Goal: Task Accomplishment & Management: Use online tool/utility

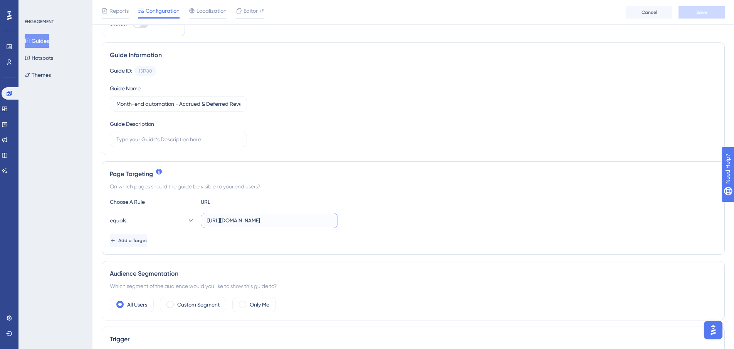
click at [242, 221] on input "https://app.scalexp.com/journals?date=2025-08&from=2025-03&to=2025-09" at bounding box center [269, 220] width 124 height 8
click at [251, 221] on input "https://app.scalexp.com/journals?date=2025-08&from=2025-03&to=2025-09" at bounding box center [269, 220] width 124 height 8
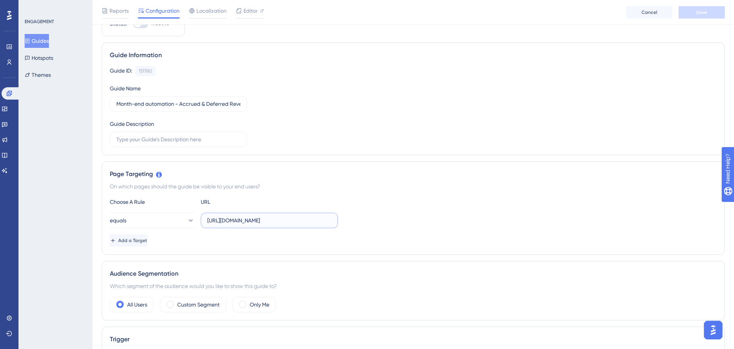
click at [251, 221] on input "https://app.scalexp.com/journals?date=2025-08&from=2025-03&to=2025-09" at bounding box center [269, 220] width 124 height 8
paste input "analysis/net-revenue/56d8e277-a9dc-4bb0-8167-01707391503f?from=2025-01&to=2025-…"
click at [252, 236] on div "Add a Target" at bounding box center [413, 240] width 607 height 12
click at [699, 9] on span "Save" at bounding box center [702, 12] width 11 height 6
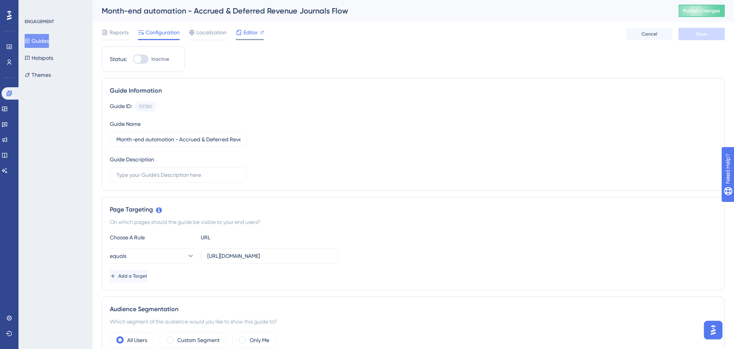
click at [241, 34] on icon at bounding box center [239, 32] width 5 height 5
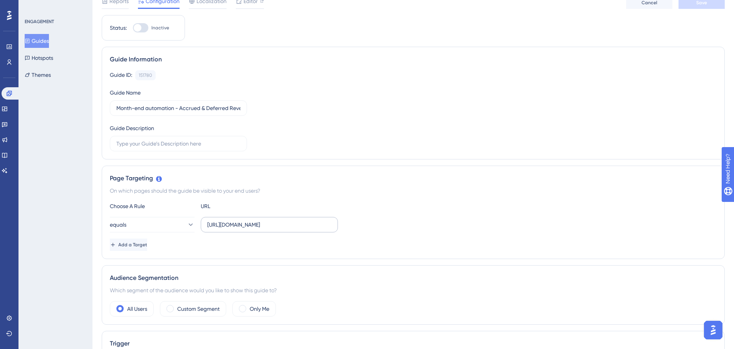
scroll to position [77, 0]
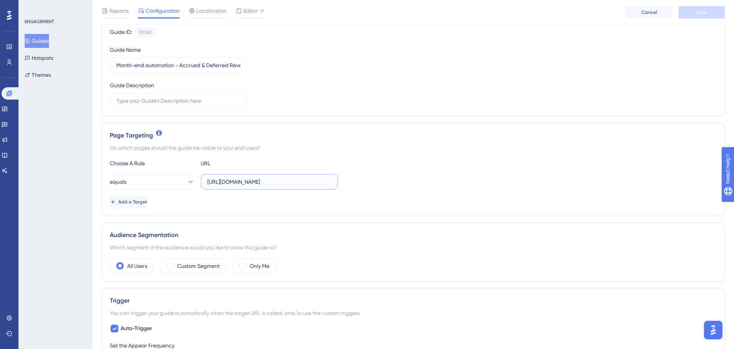
click at [235, 180] on input "https://app.scalexp.com/analysis/net-revenue/56d8e277-a9dc-4bb0-8167-0170739150…" at bounding box center [269, 181] width 124 height 8
click at [276, 184] on input "https://app.scalexp.com/analysis/net-revenue/56d8e277-a9dc-4bb0-8167-0170739150…" at bounding box center [269, 181] width 124 height 8
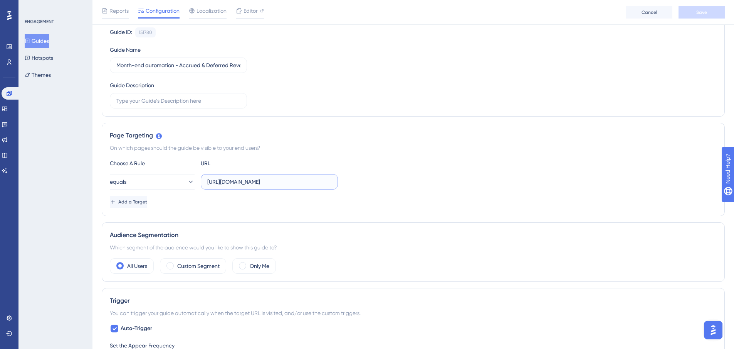
drag, startPoint x: 271, startPoint y: 182, endPoint x: 350, endPoint y: 181, distance: 79.4
click at [350, 181] on div "equals https://app.scalexp.com/analysis/net-revenue/56d8e277-a9dc-4bb0-8167-017…" at bounding box center [413, 181] width 607 height 15
click at [249, 183] on input "https://app.scalexp.com" at bounding box center [269, 181] width 124 height 8
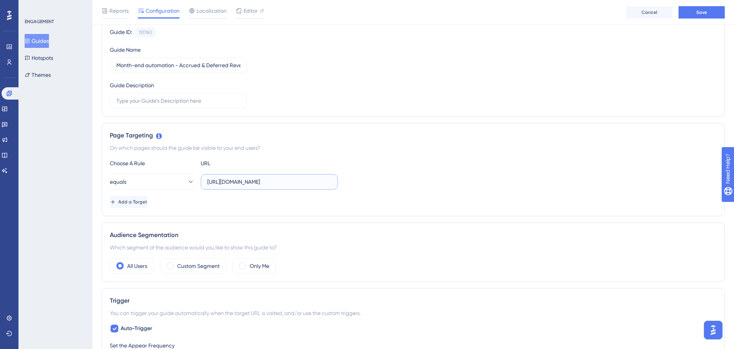
click at [249, 183] on input "https://app.scalexp.com" at bounding box center [269, 181] width 124 height 8
paste input "/analysis/net-revenue/"
click at [289, 195] on div "Choose A Rule URL equals https://app.scalexp.com/analysis/net-revenue/ Add a Ta…" at bounding box center [413, 182] width 607 height 49
click at [712, 12] on button "Save" at bounding box center [702, 12] width 46 height 12
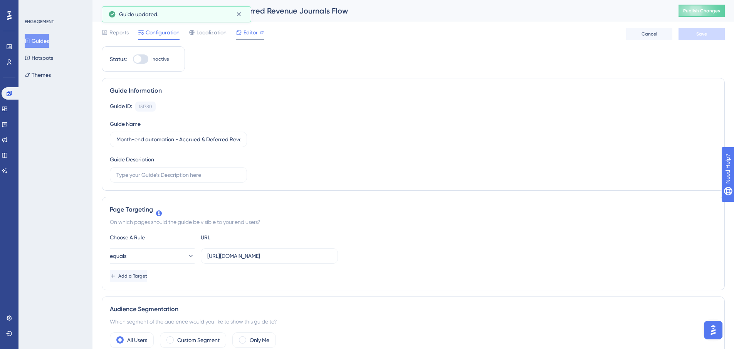
click at [244, 30] on span "Editor" at bounding box center [251, 32] width 14 height 9
click at [251, 253] on input "https://app.scalexp.com/analysis/net-revenue/" at bounding box center [269, 255] width 124 height 8
drag, startPoint x: 271, startPoint y: 257, endPoint x: 356, endPoint y: 254, distance: 85.2
click at [356, 254] on div "equals https://app.scalexp.com/analysis/net-revenue/" at bounding box center [413, 255] width 607 height 15
type input "https://app.scalexp.com/"
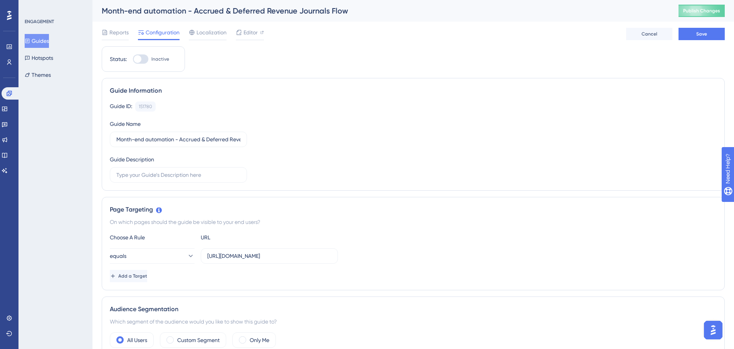
click at [394, 252] on div "equals https://app.scalexp.com/" at bounding box center [413, 255] width 607 height 15
click at [690, 35] on button "Save" at bounding box center [702, 34] width 46 height 12
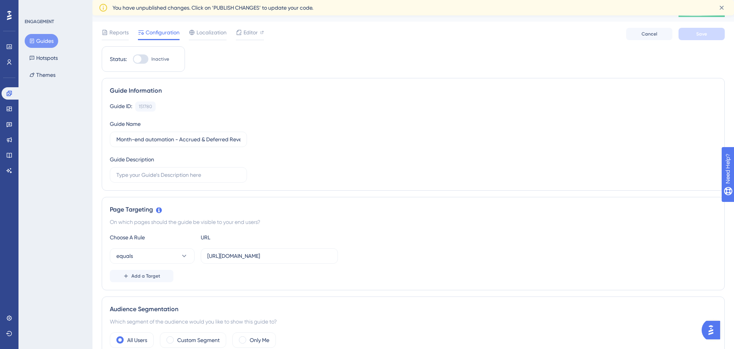
scroll to position [0, 0]
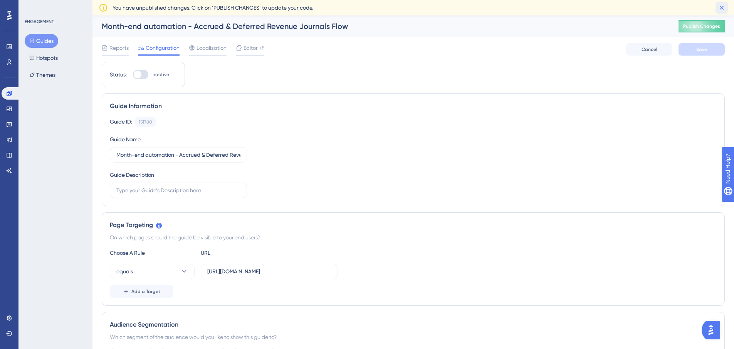
click at [721, 8] on icon at bounding box center [722, 8] width 8 height 8
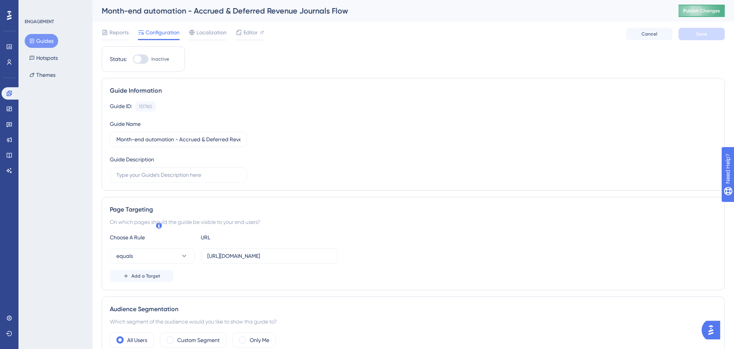
click at [709, 13] on span "Publish Changes" at bounding box center [702, 11] width 37 height 6
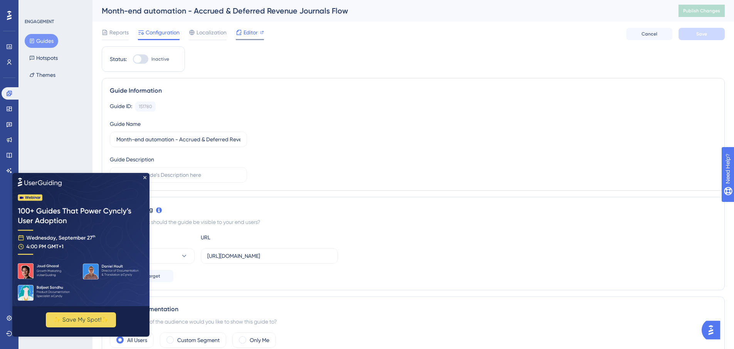
click at [239, 37] on div at bounding box center [239, 32] width 6 height 9
click at [256, 257] on input "https://app.scalexp.com/" at bounding box center [269, 255] width 124 height 8
click at [256, 257] on input "[URL][DOMAIN_NAME]" at bounding box center [269, 255] width 124 height 8
paste input "analysis/net-revenue/56d8e277-a9dc-4bb0-8167-01707391503f?from=2025-01&to=2025-…"
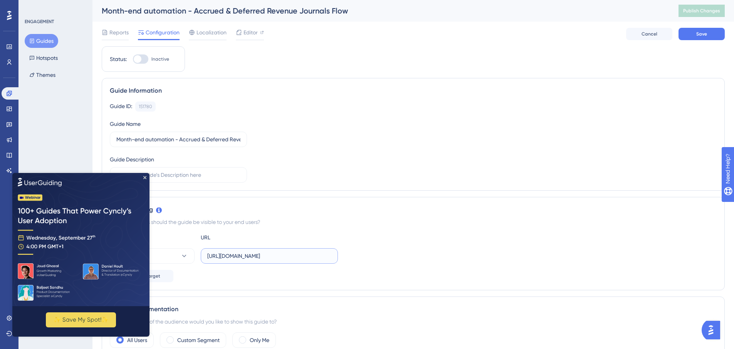
scroll to position [0, 167]
click at [435, 219] on div "On which pages should the guide be visible to your end users?" at bounding box center [413, 221] width 607 height 9
click at [701, 35] on span "Save" at bounding box center [702, 34] width 11 height 6
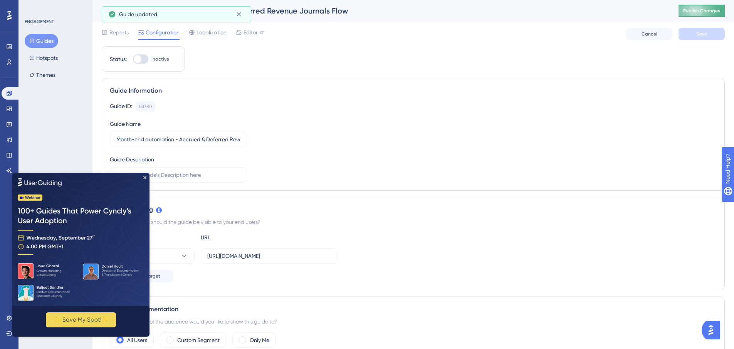
click at [701, 12] on span "Publish Changes" at bounding box center [702, 11] width 37 height 6
click at [243, 33] on div "Editor" at bounding box center [250, 32] width 28 height 9
click at [145, 173] on img at bounding box center [80, 238] width 137 height 133
click at [143, 176] on icon "Close Preview" at bounding box center [144, 176] width 3 height 3
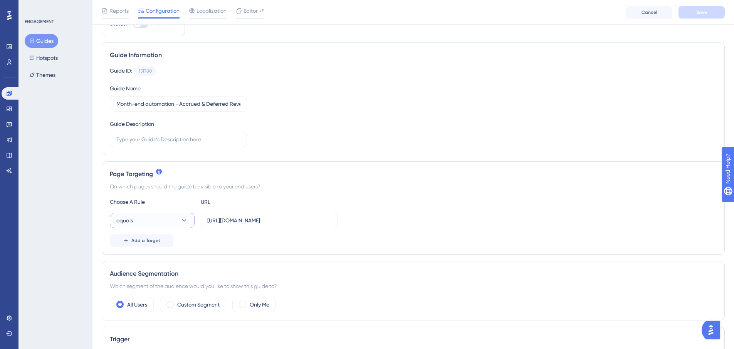
click at [158, 220] on button "equals" at bounding box center [152, 219] width 85 height 15
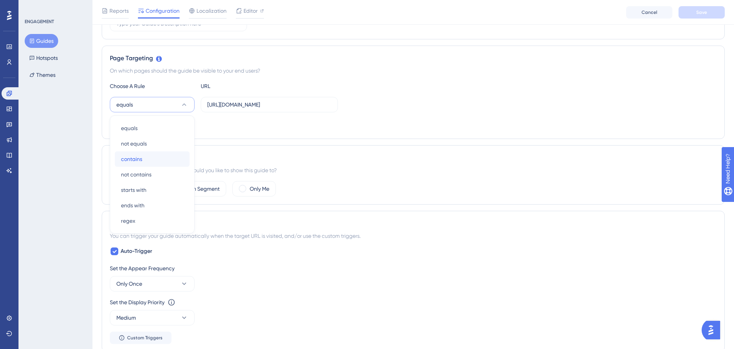
click at [134, 157] on span "contains" at bounding box center [131, 158] width 21 height 9
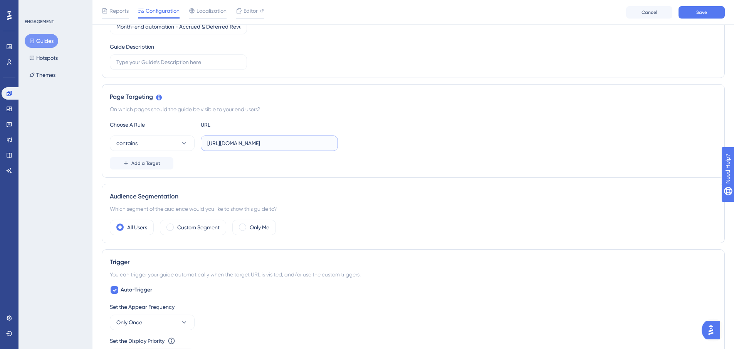
scroll to position [0, 167]
drag, startPoint x: 328, startPoint y: 144, endPoint x: 398, endPoint y: 144, distance: 69.8
click at [398, 144] on div "contains https://app.scalexp.com/analysis/net-revenue/56d8e277-a9dc-4bb0-8167-0…" at bounding box center [413, 142] width 607 height 15
type input "https://app.scalexp.com/analysis/net-revenue/"
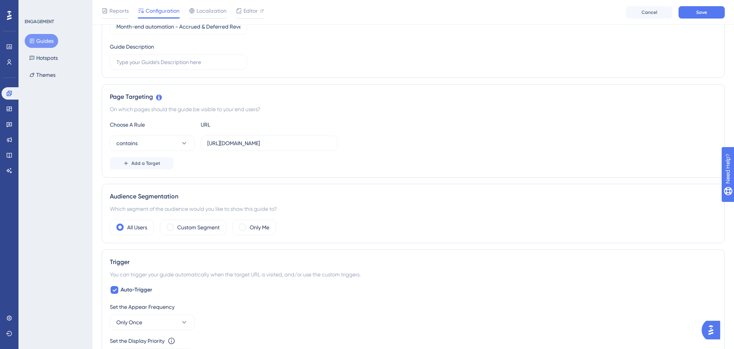
click at [416, 155] on div "Choose A Rule URL contains https://app.scalexp.com/analysis/net-revenue/ Add a …" at bounding box center [413, 144] width 607 height 49
click at [713, 12] on button "Save" at bounding box center [702, 12] width 46 height 12
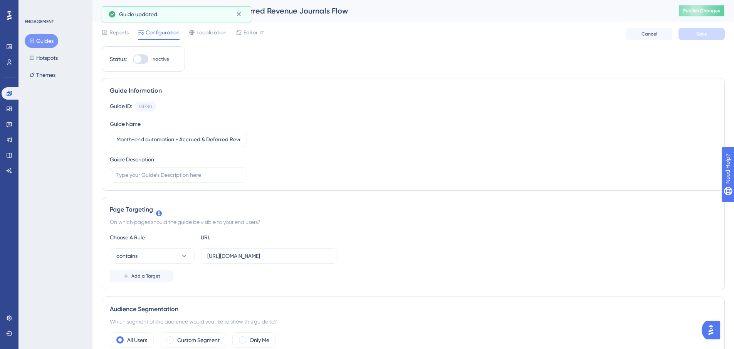
click at [700, 13] on button "Publish Changes" at bounding box center [702, 11] width 46 height 12
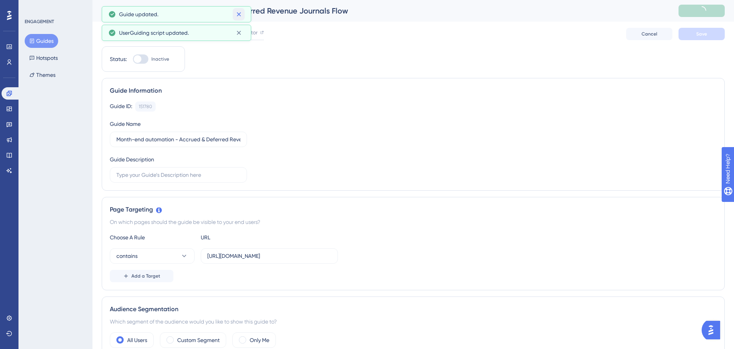
click at [239, 15] on icon at bounding box center [239, 14] width 4 height 4
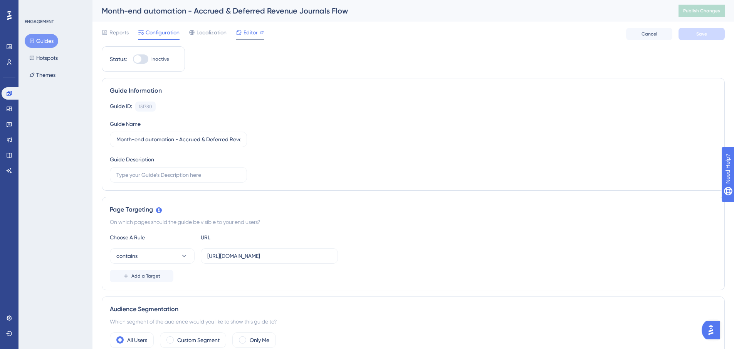
click at [242, 37] on div "Editor" at bounding box center [250, 34] width 28 height 12
click at [270, 255] on input "https://app.scalexp.com/analysis/net-revenue/" at bounding box center [269, 255] width 124 height 8
click at [261, 269] on div "Choose A Rule URL contains https://app.scalexp.com/analysis/net-revenue/ Add a …" at bounding box center [413, 256] width 607 height 49
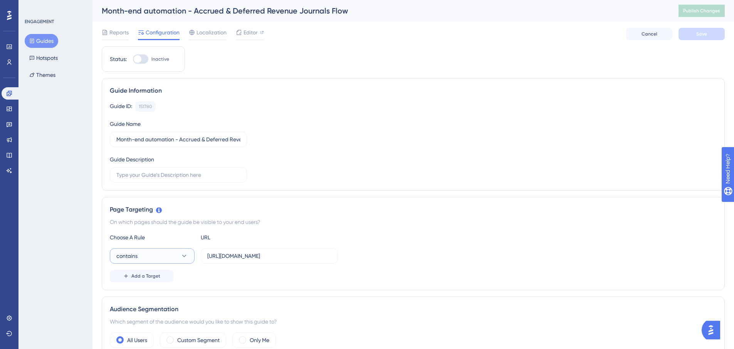
click at [155, 257] on button "contains" at bounding box center [152, 255] width 85 height 15
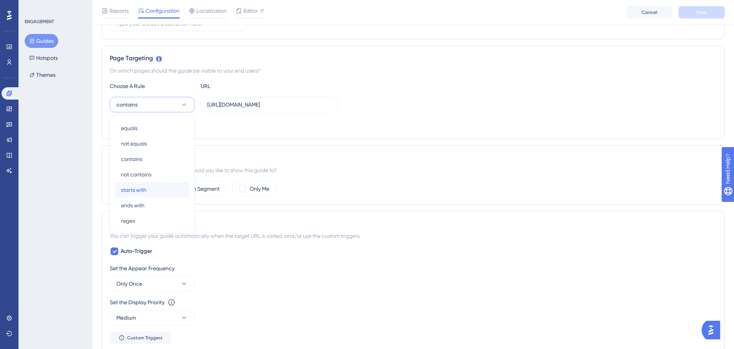
click at [146, 190] on span "starts with" at bounding box center [133, 189] width 25 height 9
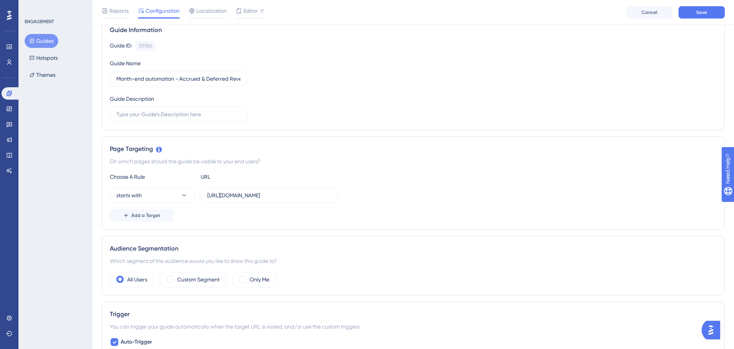
scroll to position [39, 0]
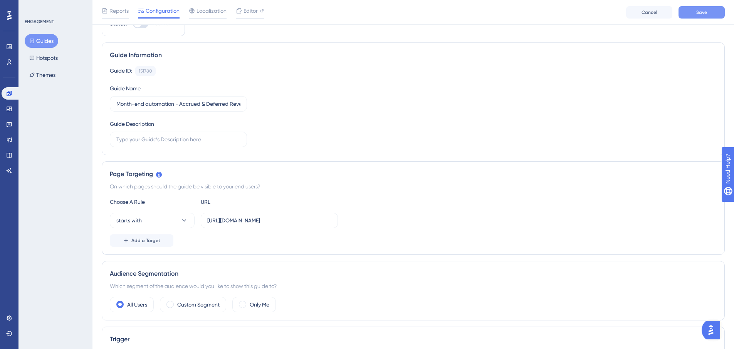
click at [694, 11] on button "Save" at bounding box center [702, 12] width 46 height 12
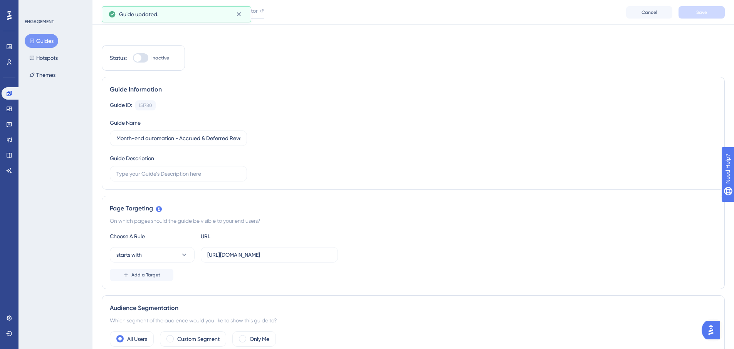
scroll to position [0, 0]
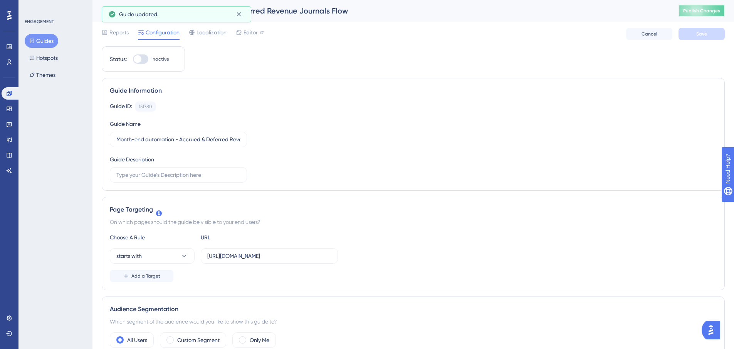
click at [713, 8] on span "Publish Changes" at bounding box center [702, 11] width 37 height 6
click at [246, 32] on span "Editor" at bounding box center [251, 32] width 14 height 9
drag, startPoint x: 269, startPoint y: 256, endPoint x: 347, endPoint y: 252, distance: 77.2
click at [347, 252] on div "starts with https://app.scalexp.com/journals?date=2025-08&from=2025-03&to=2025-…" at bounding box center [413, 255] width 607 height 15
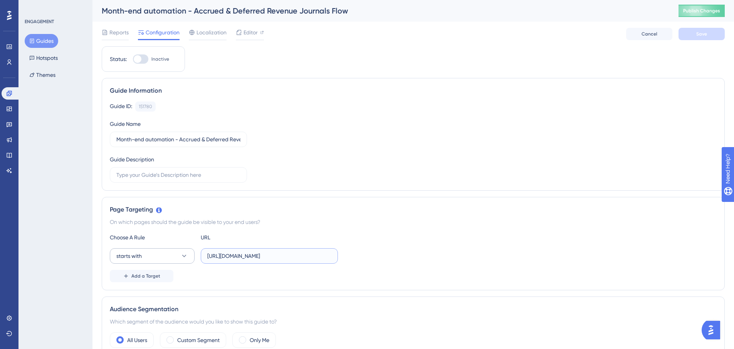
scroll to position [0, 0]
click at [165, 256] on button "starts with" at bounding box center [152, 255] width 85 height 15
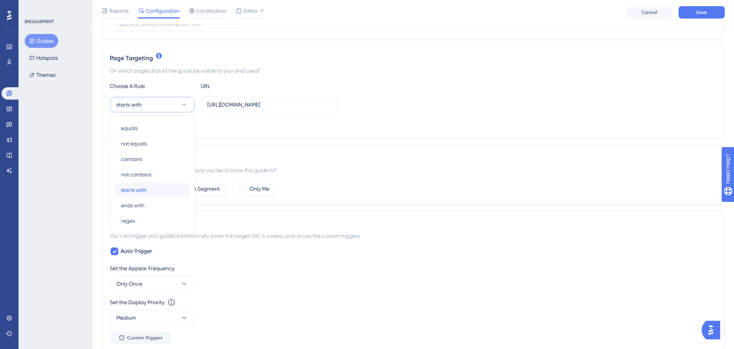
click at [147, 193] on div "starts with starts with" at bounding box center [152, 189] width 62 height 15
click at [279, 104] on input "https://app.scalexp.com" at bounding box center [269, 104] width 124 height 8
click at [249, 108] on input "https://app.scalexp.com/" at bounding box center [269, 104] width 124 height 8
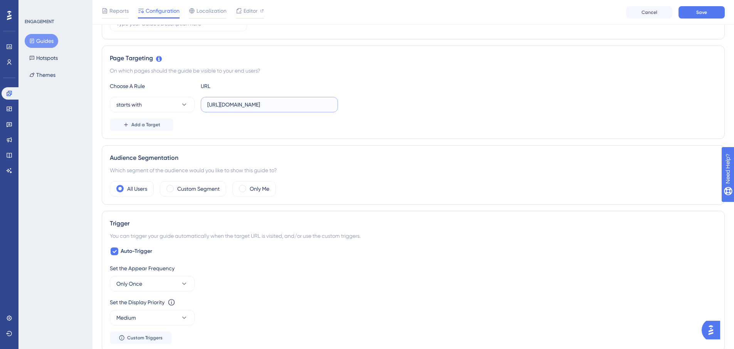
paste input "analysis/net-revenue"
type input "https://app.scalexp.com/analysis/net-revenue"
click at [259, 120] on div "Add a Target" at bounding box center [413, 124] width 607 height 12
click at [694, 5] on div "Reports Configuration Localization Editor Cancel Save" at bounding box center [414, 12] width 642 height 25
click at [693, 15] on button "Save" at bounding box center [702, 12] width 46 height 12
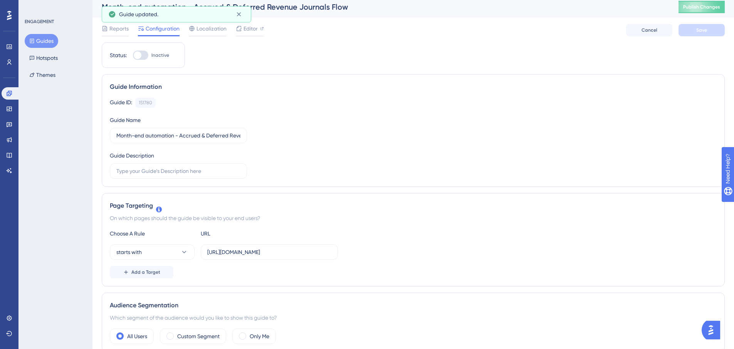
scroll to position [0, 0]
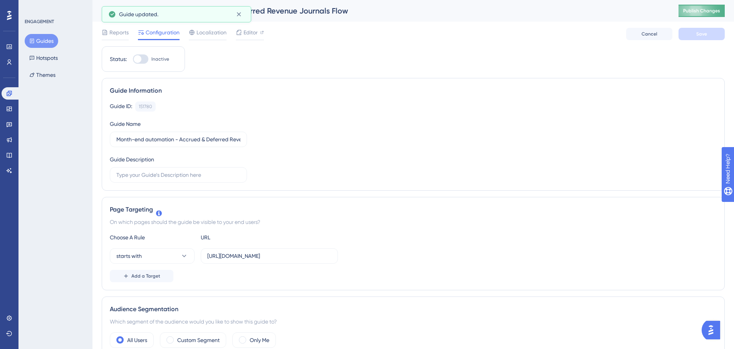
click at [697, 14] on button "Publish Changes" at bounding box center [702, 11] width 46 height 12
click at [261, 260] on label "https://app.scalexp.com/analysis/net-revenue" at bounding box center [269, 255] width 137 height 15
click at [261, 260] on input "https://app.scalexp.com/analysis/net-revenue" at bounding box center [269, 255] width 124 height 8
click at [261, 260] on label "https://app.scalexp.com/analysis/net-revenue" at bounding box center [269, 255] width 137 height 15
click at [261, 260] on input "https://app.scalexp.com/analysis/net-revenue" at bounding box center [269, 255] width 124 height 8
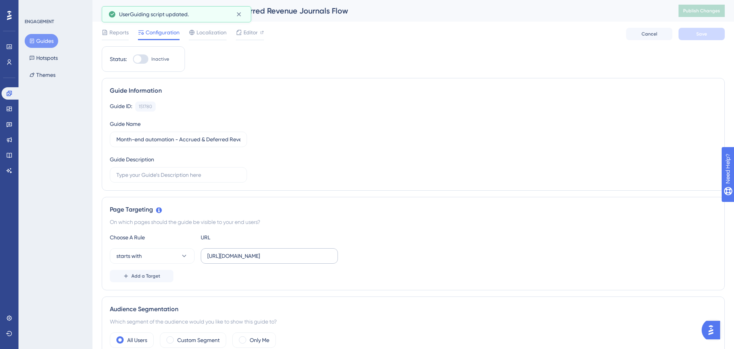
click at [261, 260] on label "https://app.scalexp.com/analysis/net-revenue" at bounding box center [269, 255] width 137 height 15
click at [261, 260] on input "https://app.scalexp.com/analysis/net-revenue" at bounding box center [269, 255] width 124 height 8
click at [260, 251] on label "https://app.scalexp.com/analysis/net-revenue" at bounding box center [269, 255] width 137 height 15
click at [260, 251] on input "https://app.scalexp.com/analysis/net-revenue" at bounding box center [269, 255] width 124 height 8
click at [260, 251] on label "https://app.scalexp.com/analysis/net-revenue" at bounding box center [269, 255] width 137 height 15
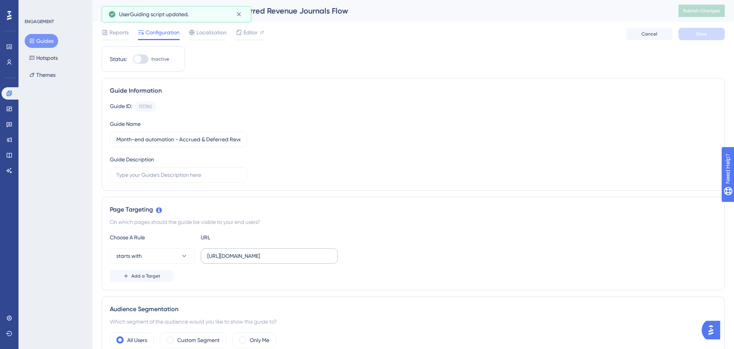
click at [260, 251] on input "https://app.scalexp.com/analysis/net-revenue" at bounding box center [269, 255] width 124 height 8
click at [260, 251] on label "https://app.scalexp.com/analysis/net-revenue" at bounding box center [269, 255] width 137 height 15
click at [260, 251] on input "https://app.scalexp.com/analysis/net-revenue" at bounding box center [269, 255] width 124 height 8
click at [259, 254] on input "https://app.scalexp.com/analysis/net-revenue" at bounding box center [269, 255] width 124 height 8
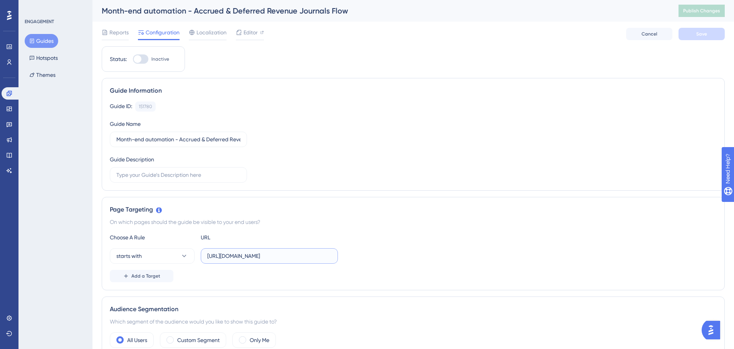
click at [259, 254] on input "https://app.scalexp.com/analysis/net-revenue" at bounding box center [269, 255] width 124 height 8
click at [280, 176] on div "Guide ID: 151780 Copy Guide Name Month-end automation - Accrued & Deferred Reve…" at bounding box center [413, 141] width 607 height 81
click at [247, 35] on span "Editor" at bounding box center [251, 32] width 14 height 9
